Goal: Use online tool/utility: Utilize a website feature to perform a specific function

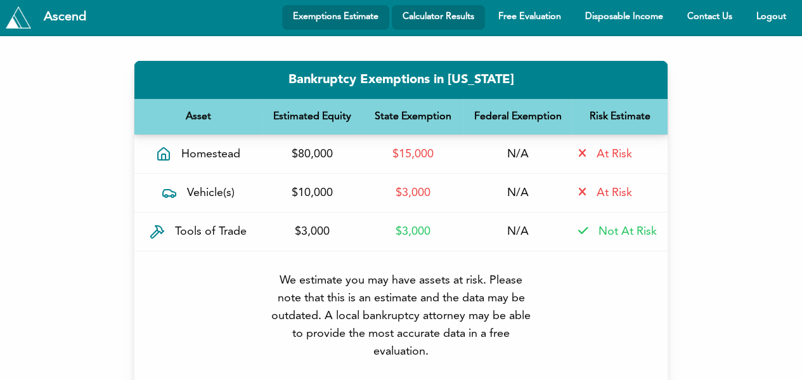
click at [451, 17] on link "Calculator Results" at bounding box center [438, 17] width 93 height 25
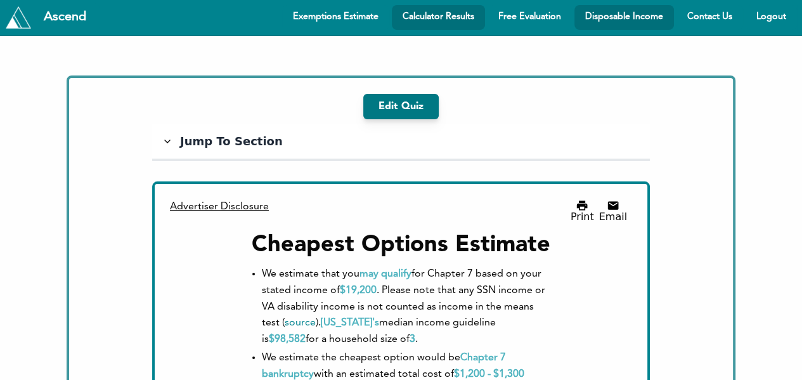
click at [624, 19] on link "Disposable Income" at bounding box center [624, 17] width 100 height 25
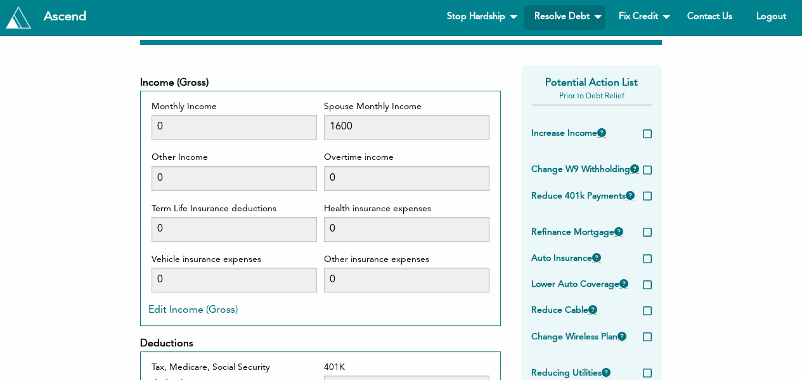
scroll to position [104, 0]
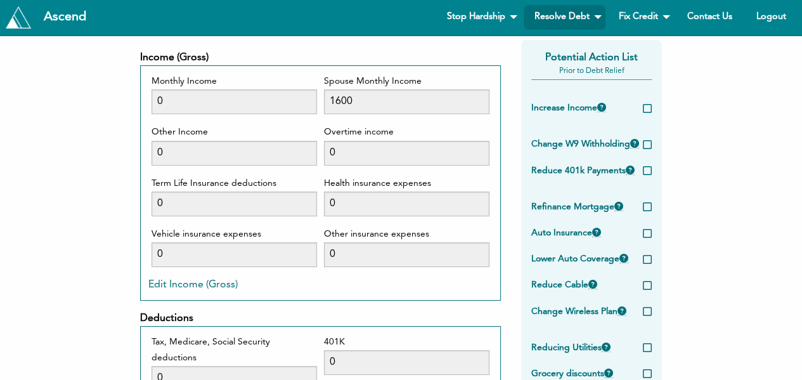
click at [183, 285] on button "Edit Income (Gross)" at bounding box center [192, 285] width 89 height 10
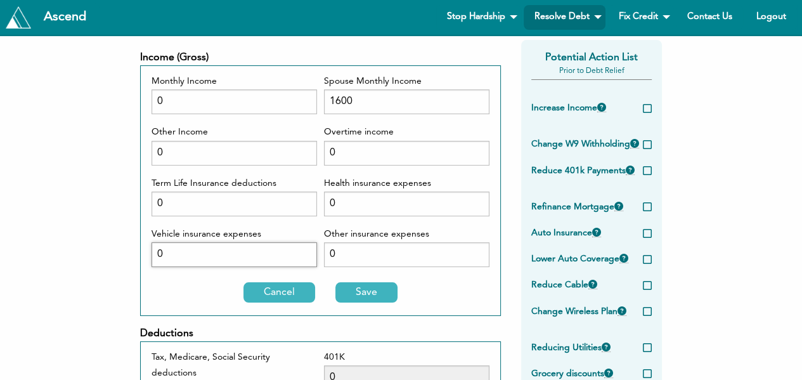
click at [207, 245] on input "0" at bounding box center [235, 254] width 166 height 25
click at [162, 252] on input "0195" at bounding box center [235, 254] width 166 height 25
type input "195"
click at [337, 200] on input "0" at bounding box center [407, 203] width 166 height 25
type input "0"
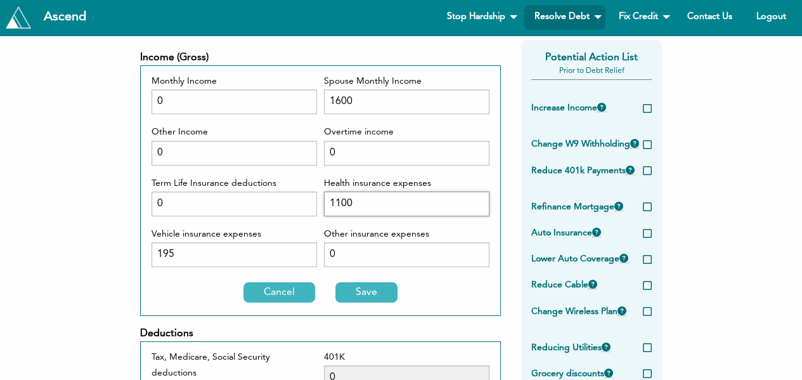
type input "1100"
click at [178, 157] on input "0" at bounding box center [235, 153] width 166 height 25
click at [164, 153] on input "03900" at bounding box center [235, 153] width 166 height 25
type input "3900"
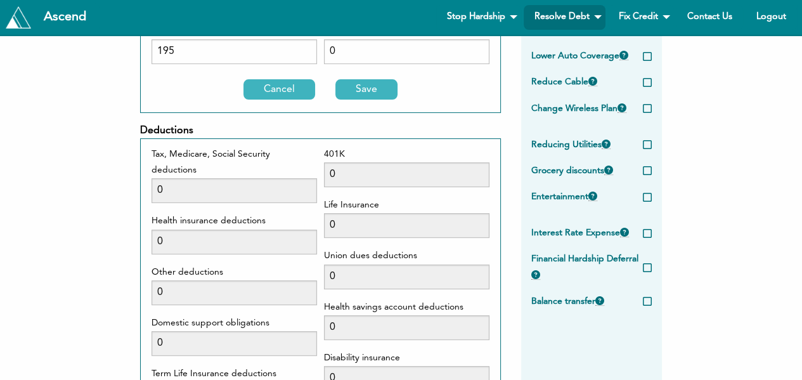
scroll to position [282, 0]
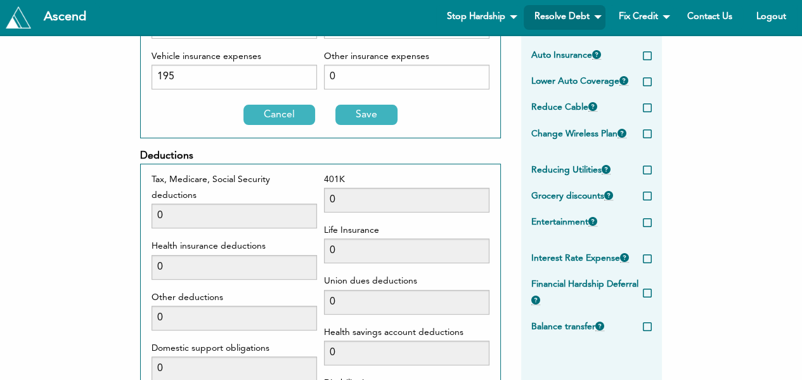
click at [360, 121] on button "Save" at bounding box center [366, 115] width 62 height 20
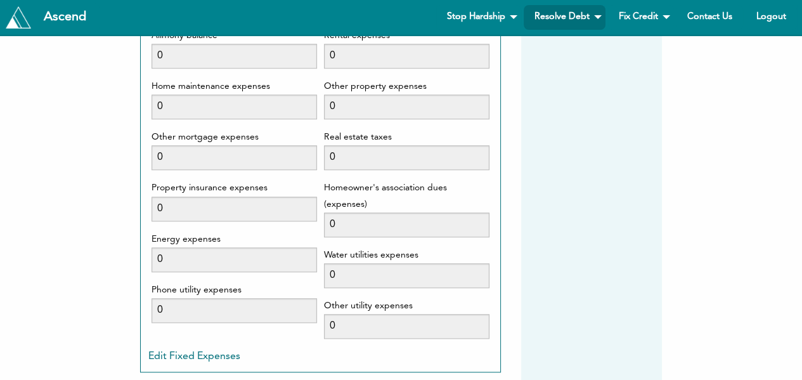
scroll to position [966, 0]
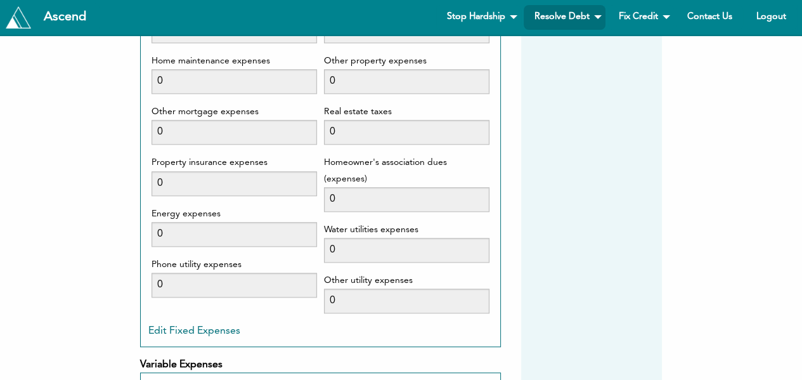
click at [174, 326] on button "Edit Fixed Expenses" at bounding box center [194, 331] width 92 height 10
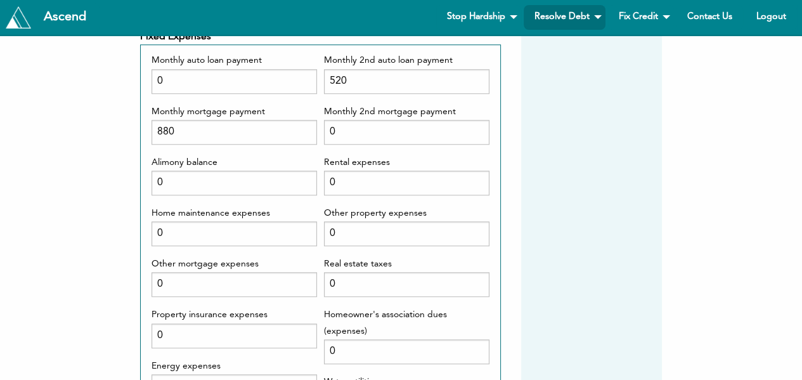
scroll to position [840, 0]
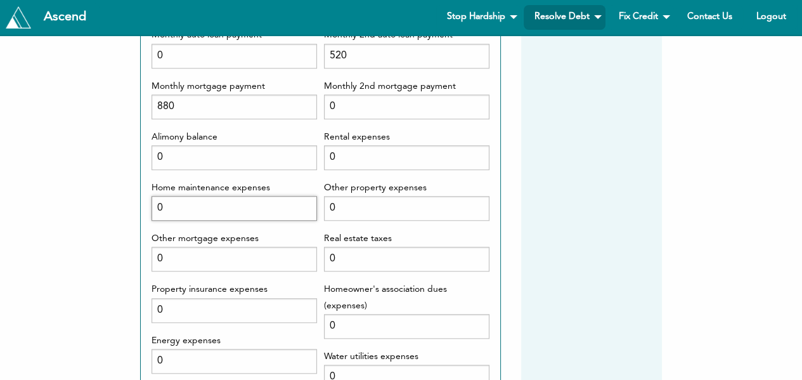
drag, startPoint x: 198, startPoint y: 185, endPoint x: 144, endPoint y: 193, distance: 55.2
click at [144, 193] on div "Monthly auto loan payment 0 Monthly mortgage payment 880 Alimony balance 0 Home…" at bounding box center [320, 254] width 361 height 470
type input "499"
click at [369, 282] on label "Homeowner's association dues (expenses)" at bounding box center [407, 298] width 166 height 32
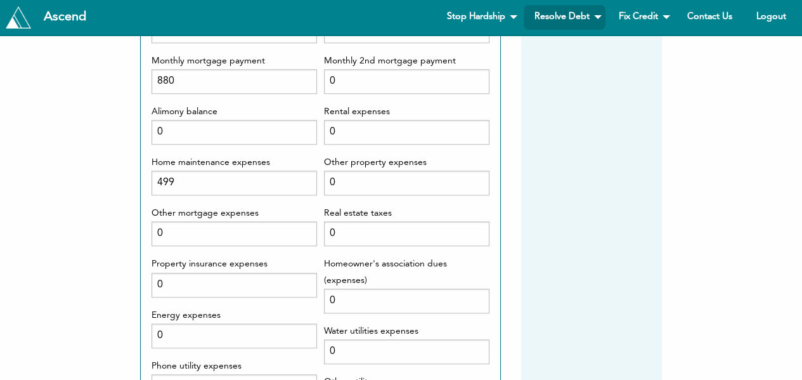
scroll to position [890, 0]
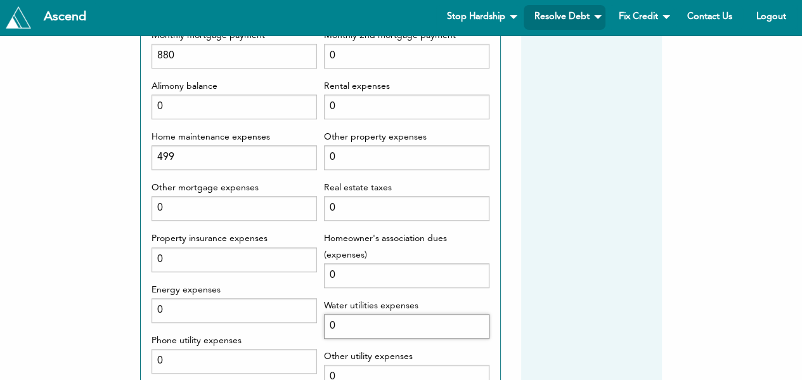
drag, startPoint x: 354, startPoint y: 314, endPoint x: 304, endPoint y: 318, distance: 50.3
click at [304, 318] on div "Monthly auto loan payment 0 Monthly mortgage payment 880 Alimony balance 0 Home…" at bounding box center [320, 188] width 345 height 423
type input "90"
drag, startPoint x: 180, startPoint y: 299, endPoint x: 140, endPoint y: 299, distance: 40.6
click at [140, 299] on div "Calculate Your Monthly Disposable Income Understanding if you have less money a…" at bounding box center [401, 80] width 802 height 1870
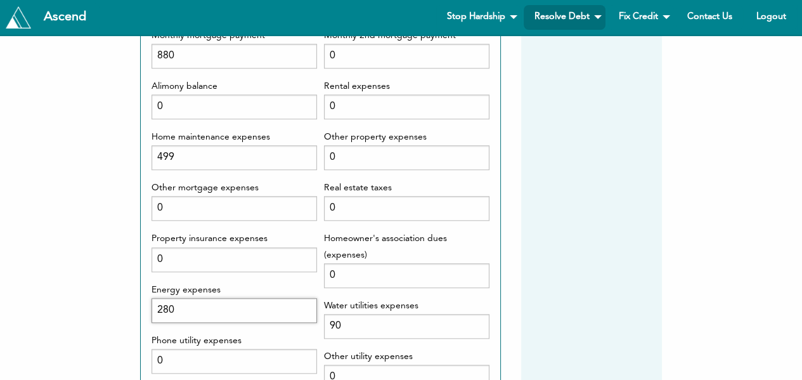
type input "280"
drag, startPoint x: 209, startPoint y: 347, endPoint x: 142, endPoint y: 347, distance: 66.6
click at [142, 347] on div "Monthly auto loan payment 0 Monthly mortgage payment 880 Alimony balance 0 Home…" at bounding box center [320, 203] width 361 height 470
type input "200"
drag, startPoint x: 365, startPoint y: 356, endPoint x: 316, endPoint y: 373, distance: 52.3
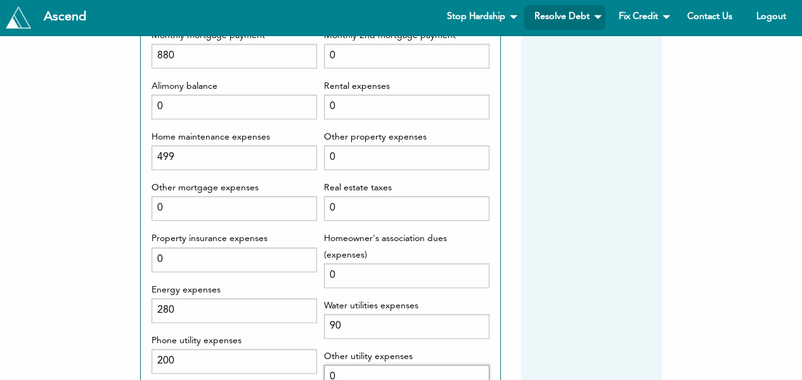
click at [316, 373] on div "Monthly auto loan payment 0 Monthly mortgage payment 880 Alimony balance 0 Home…" at bounding box center [320, 188] width 345 height 423
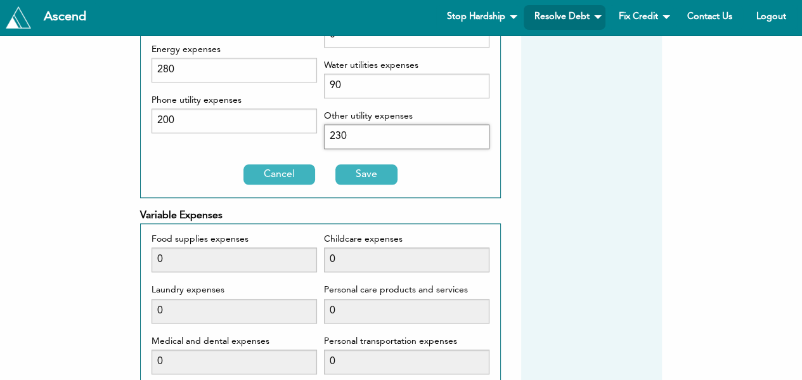
scroll to position [1146, 0]
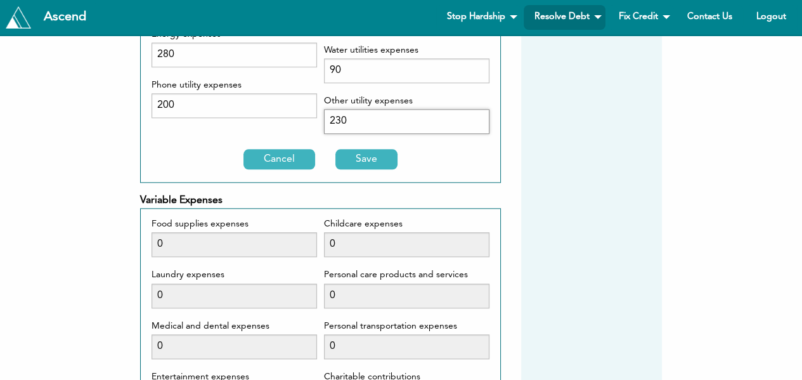
type input "230"
click at [365, 149] on button "Save" at bounding box center [366, 159] width 62 height 20
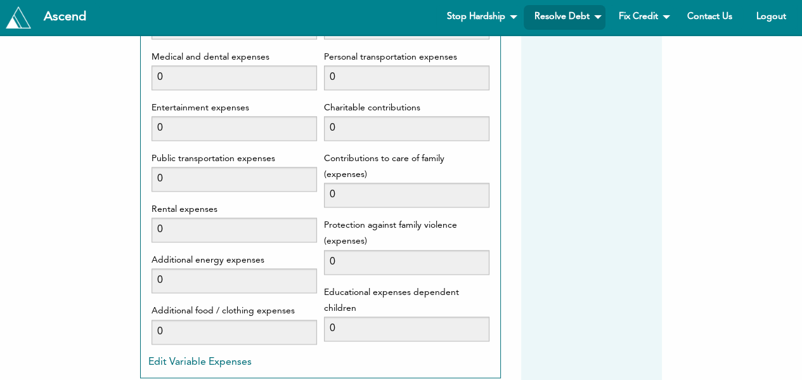
scroll to position [1425, 0]
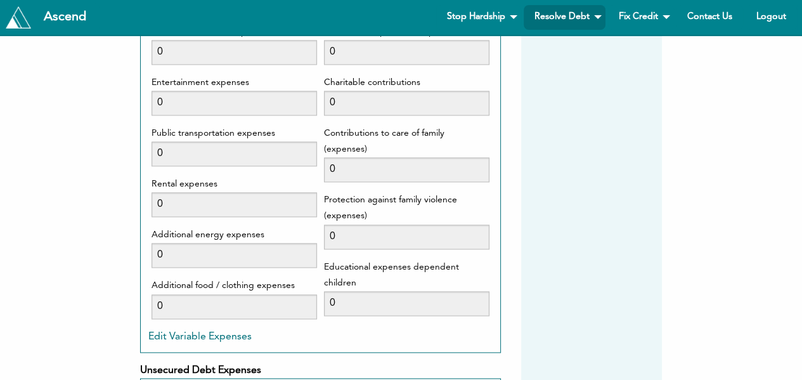
click at [179, 332] on button "Edit Variable Expenses" at bounding box center [199, 337] width 103 height 10
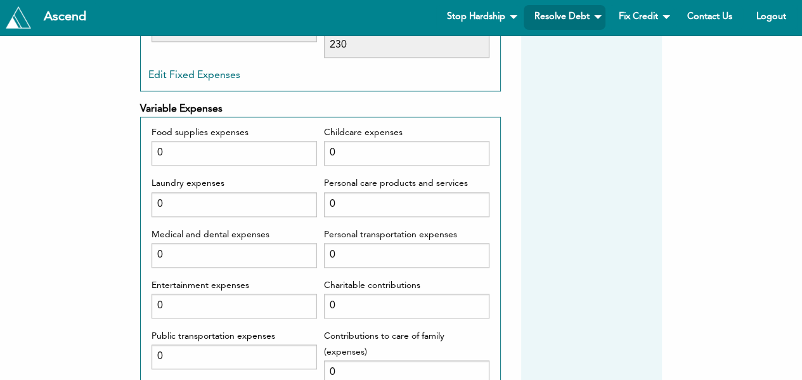
scroll to position [1197, 0]
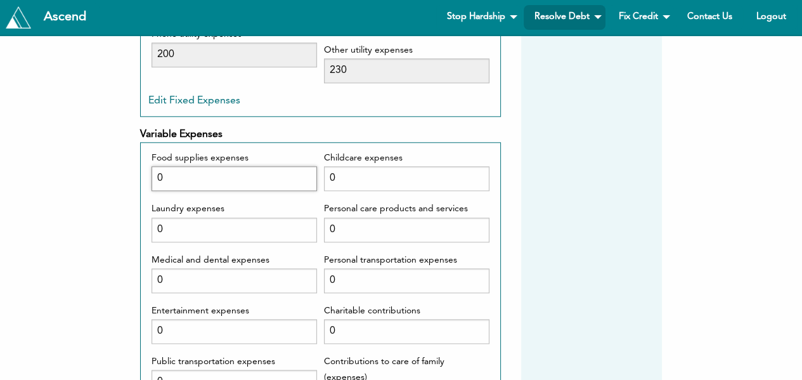
drag, startPoint x: 173, startPoint y: 167, endPoint x: 127, endPoint y: 166, distance: 45.7
type input "600"
drag, startPoint x: 204, startPoint y: 211, endPoint x: 129, endPoint y: 230, distance: 77.8
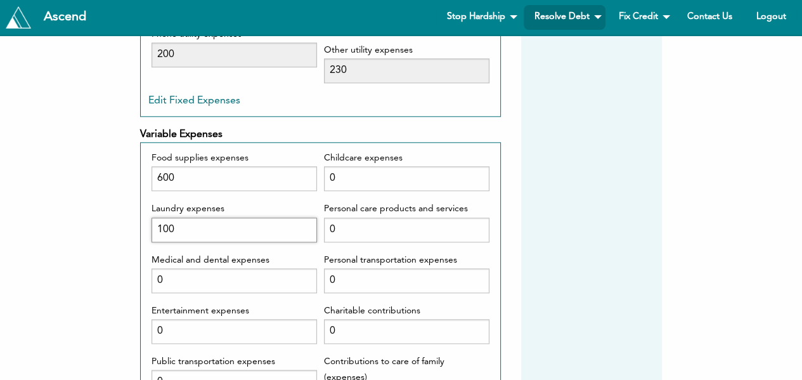
type input "100"
drag, startPoint x: 358, startPoint y: 211, endPoint x: 308, endPoint y: 223, distance: 50.8
click at [308, 223] on div "Food supplies expenses 600 Laundry expenses 100 Medical and dental expenses 0 E…" at bounding box center [320, 353] width 345 height 407
type input "200"
drag, startPoint x: 226, startPoint y: 267, endPoint x: 148, endPoint y: 271, distance: 77.5
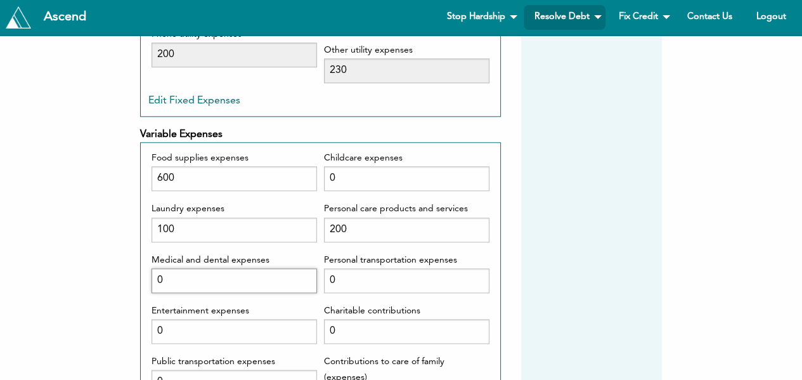
click at [148, 271] on div "Food supplies expenses 600 Laundry expenses 100 Medical and dental expenses 0 E…" at bounding box center [320, 353] width 345 height 407
type input "150"
click at [233, 284] on div "Food supplies expenses 600 Laundry expenses 100 Medical and dental expenses 150…" at bounding box center [235, 353] width 166 height 407
drag, startPoint x: 356, startPoint y: 264, endPoint x: 311, endPoint y: 271, distance: 44.9
click at [311, 271] on div "Food supplies expenses 600 Laundry expenses 100 Medical and dental expenses 150…" at bounding box center [320, 353] width 345 height 407
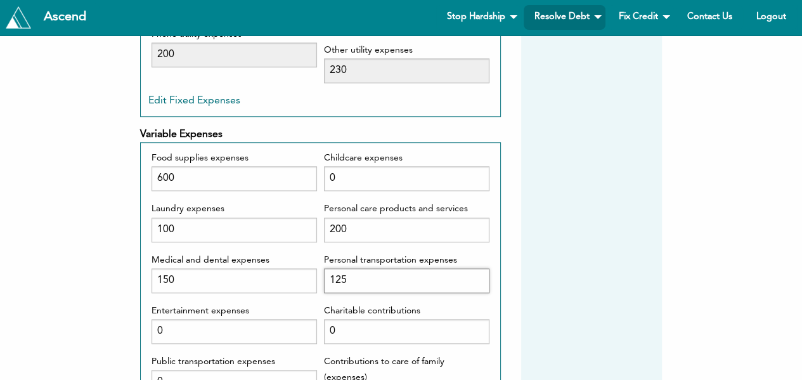
type input "125"
click at [417, 284] on div "Childcare expenses 0 Personal care products and services 200 Personal transport…" at bounding box center [407, 353] width 166 height 407
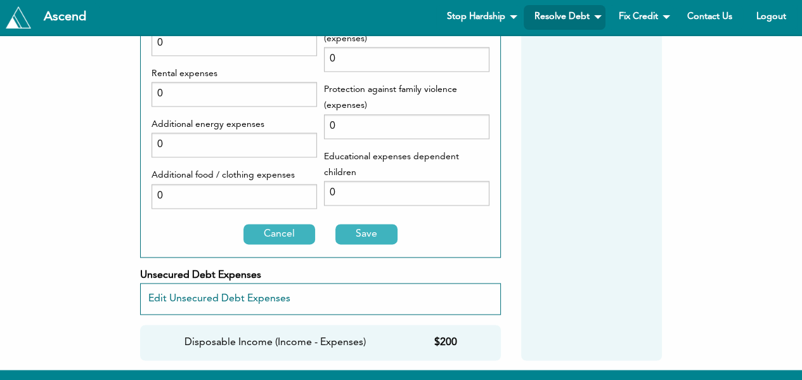
scroll to position [1538, 0]
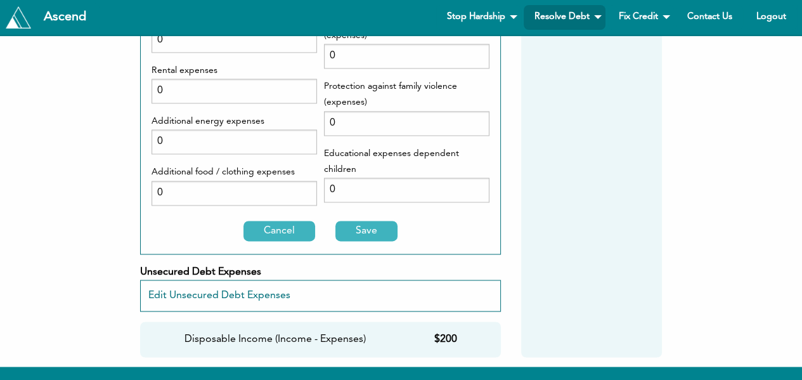
click at [360, 221] on button "Save" at bounding box center [366, 231] width 62 height 20
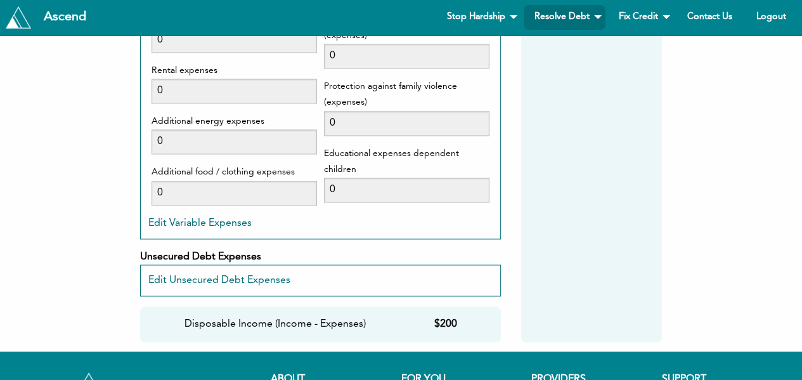
click at [259, 275] on button "Edit Unsecured Debt Expenses" at bounding box center [219, 280] width 142 height 10
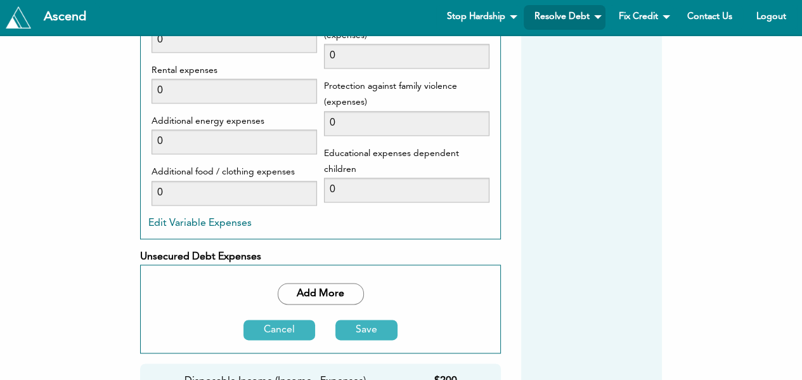
click at [387, 320] on button "Save" at bounding box center [366, 330] width 62 height 20
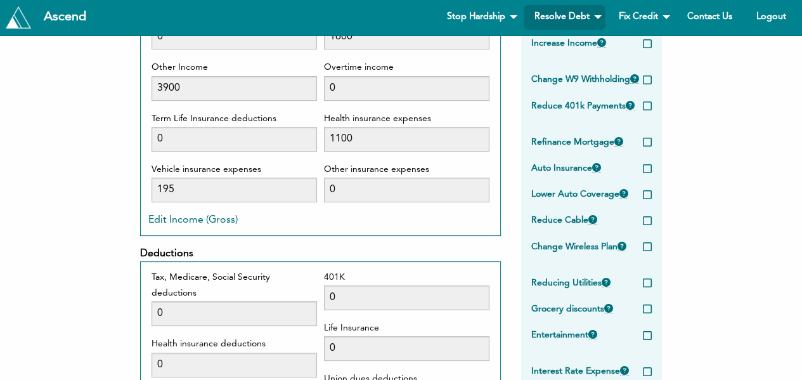
scroll to position [0, 0]
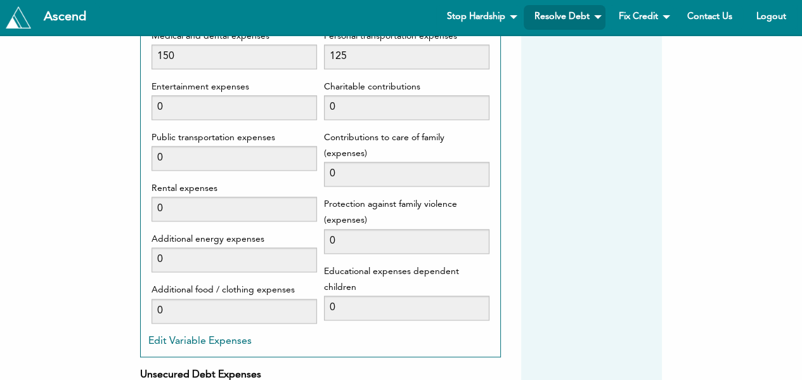
scroll to position [1446, 0]
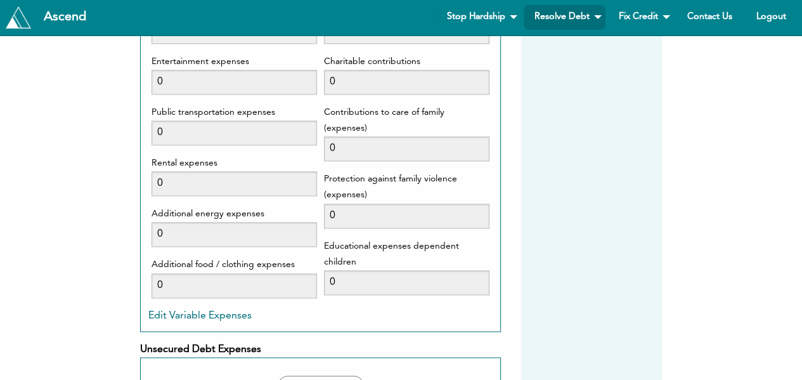
click at [209, 311] on button "Edit Variable Expenses" at bounding box center [199, 316] width 103 height 10
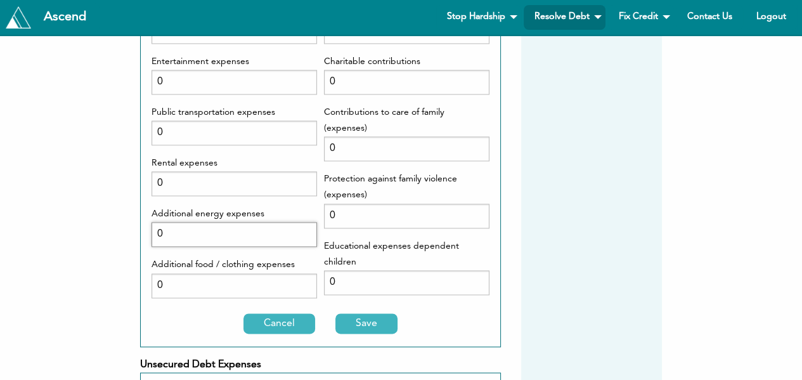
drag, startPoint x: 174, startPoint y: 217, endPoint x: 136, endPoint y: 218, distance: 37.4
type input "80"
click at [222, 273] on input "0" at bounding box center [235, 285] width 166 height 25
type input "0200"
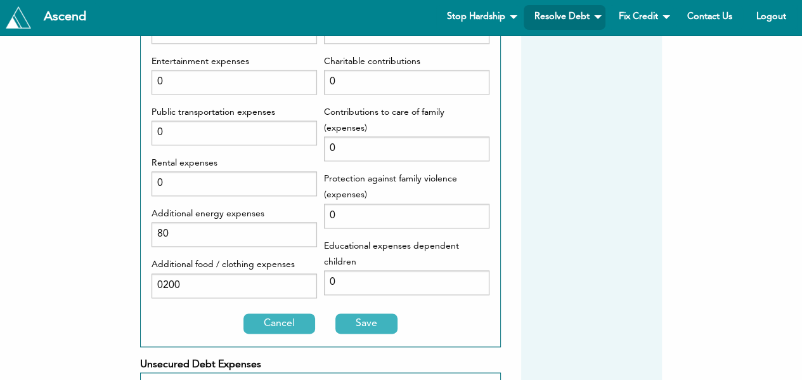
click at [374, 313] on button "Save" at bounding box center [366, 323] width 62 height 20
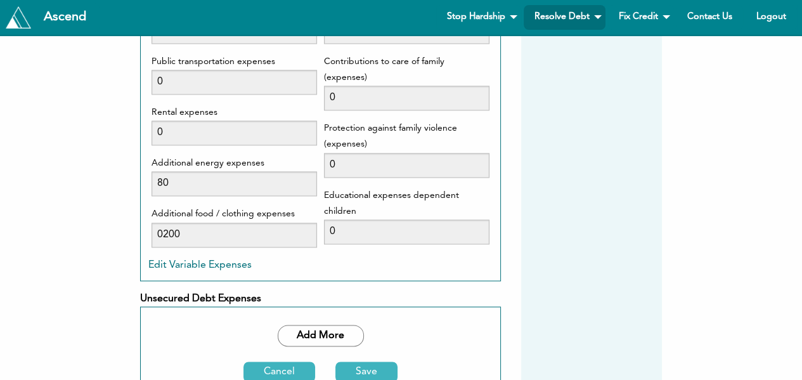
scroll to position [1522, 0]
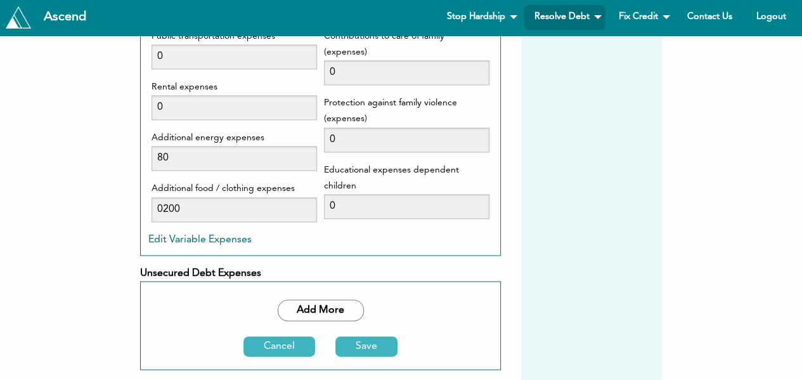
click at [319, 301] on button "Add More" at bounding box center [321, 310] width 86 height 22
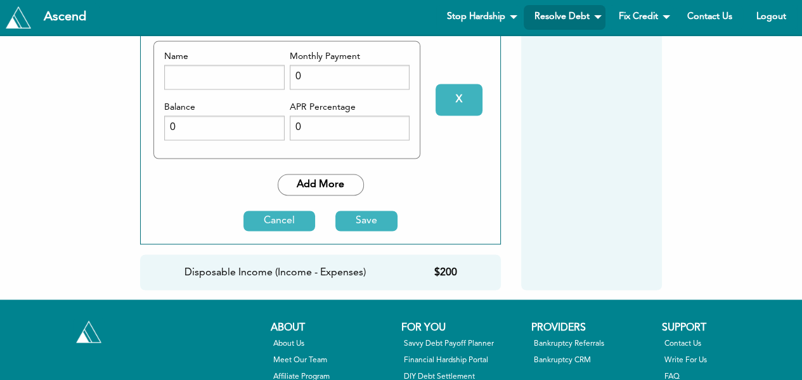
scroll to position [1750, 0]
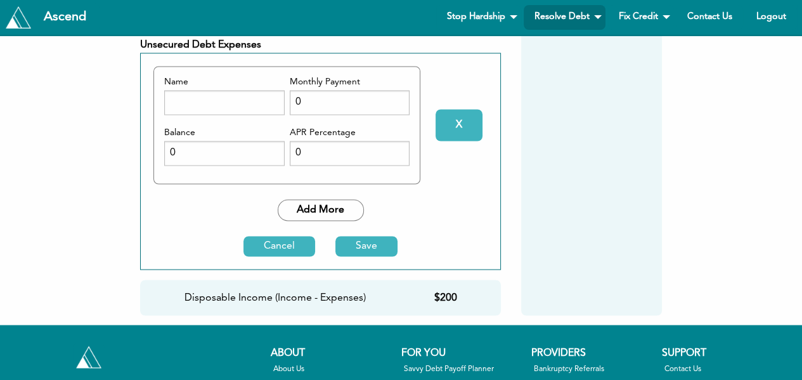
click at [380, 236] on button "Save" at bounding box center [366, 246] width 62 height 20
click at [343, 236] on button "Save" at bounding box center [366, 246] width 62 height 20
click at [281, 236] on button "Cancel" at bounding box center [279, 246] width 72 height 20
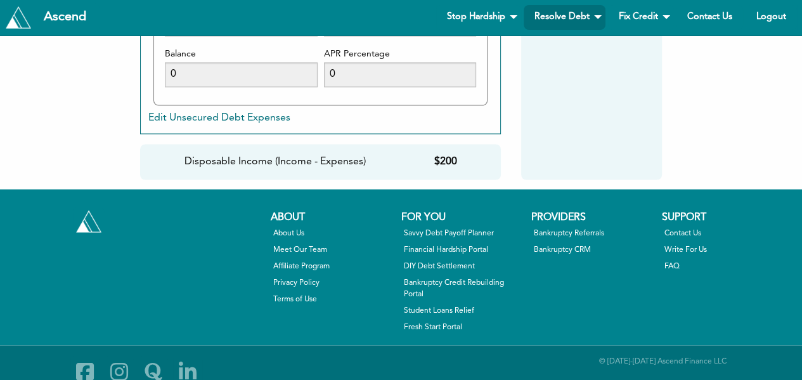
scroll to position [1803, 0]
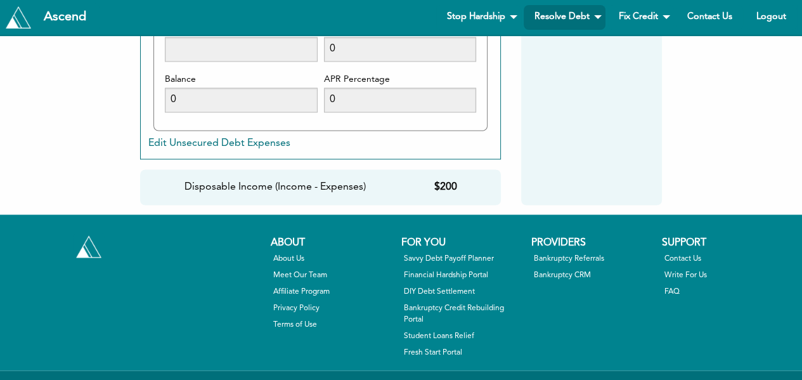
click at [315, 179] on div "Disposable Income (Income - Expenses)" at bounding box center [275, 186] width 181 height 15
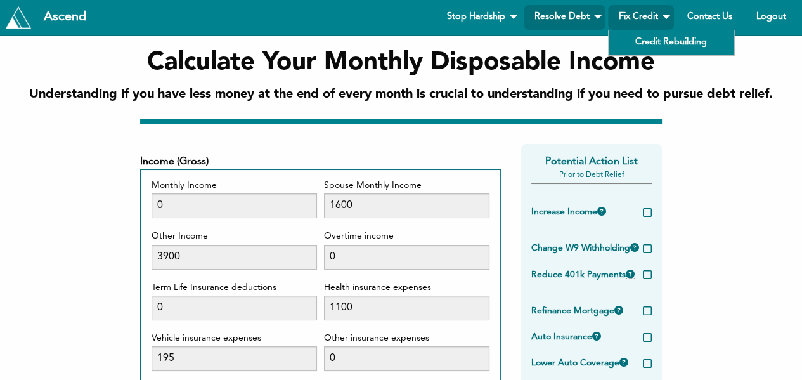
click at [642, 19] on link "Fix Credit" at bounding box center [641, 17] width 66 height 25
